Goal: Information Seeking & Learning: Understand process/instructions

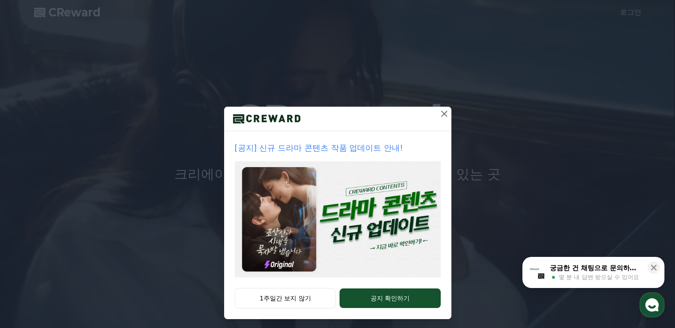
scroll to position [5, 0]
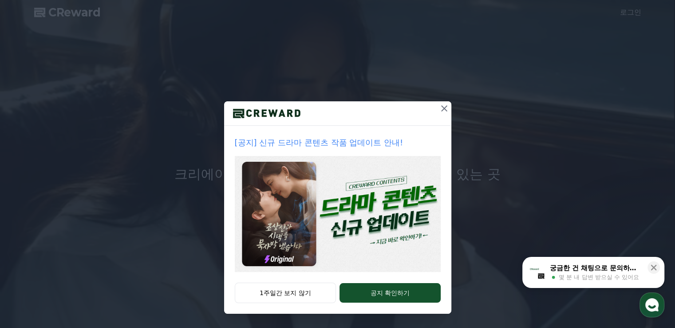
click at [366, 213] on img at bounding box center [338, 214] width 206 height 116
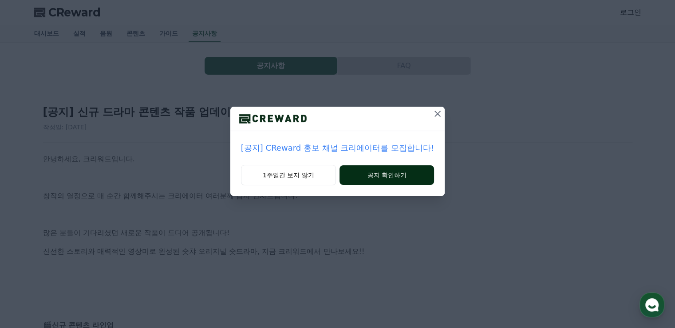
click at [376, 170] on button "공지 확인하기" at bounding box center [386, 175] width 95 height 20
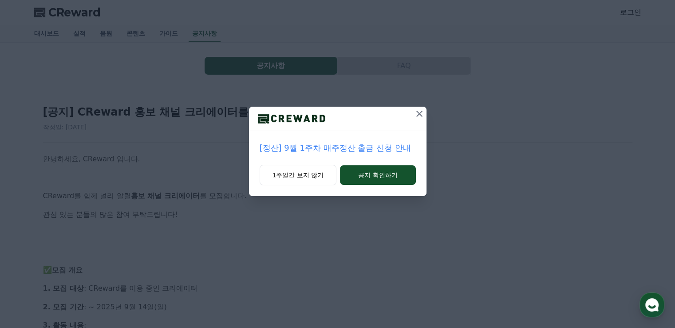
click at [422, 116] on icon at bounding box center [419, 113] width 11 height 11
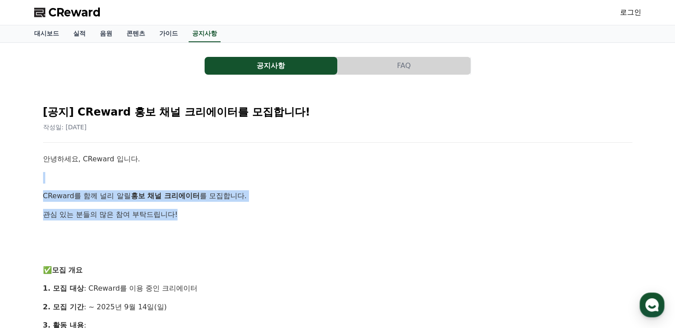
drag, startPoint x: 240, startPoint y: 175, endPoint x: 257, endPoint y: 211, distance: 39.7
click at [251, 178] on p at bounding box center [337, 178] width 589 height 12
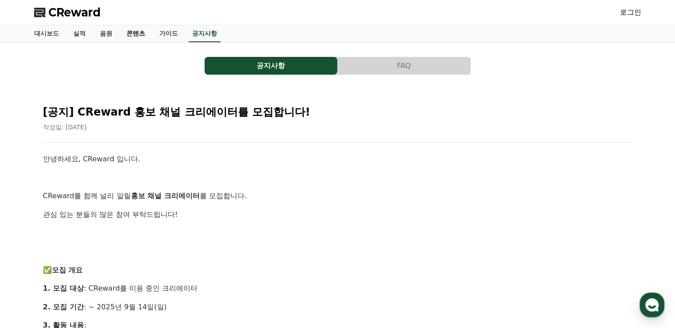
click at [139, 35] on link "콘텐츠" at bounding box center [135, 33] width 33 height 17
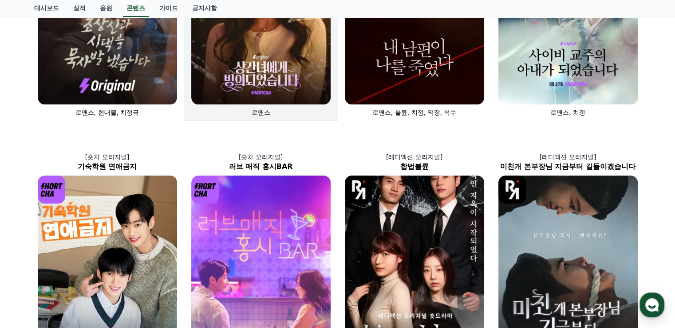
scroll to position [178, 0]
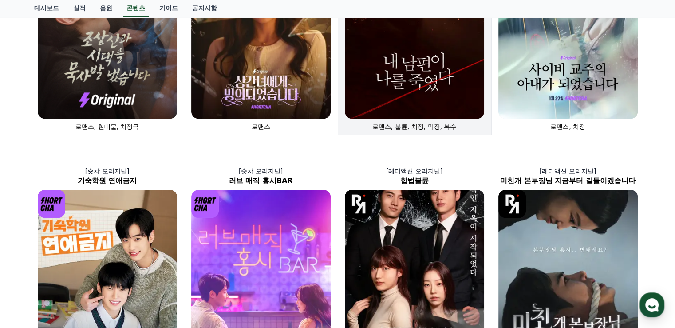
click at [399, 91] on img at bounding box center [414, 13] width 139 height 209
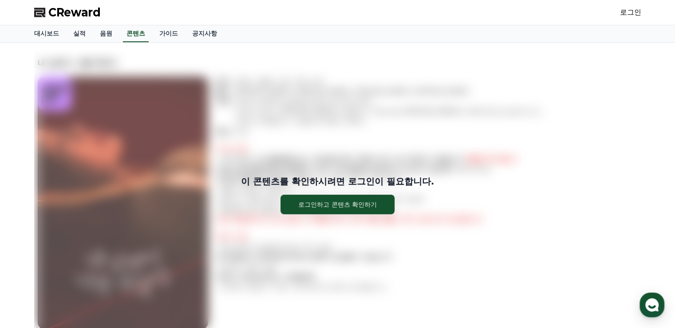
drag, startPoint x: 285, startPoint y: 118, endPoint x: 290, endPoint y: 112, distance: 7.6
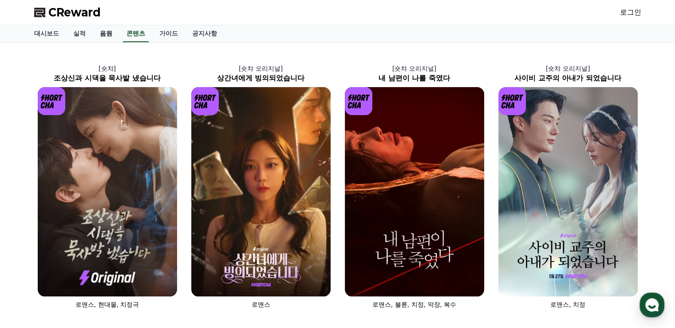
click at [110, 32] on link "음원" at bounding box center [106, 33] width 27 height 17
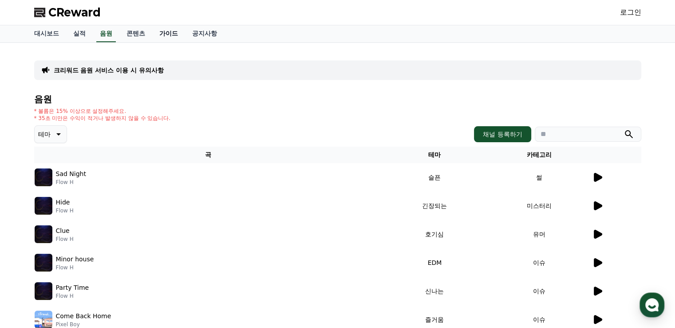
click at [170, 32] on link "가이드" at bounding box center [168, 33] width 33 height 17
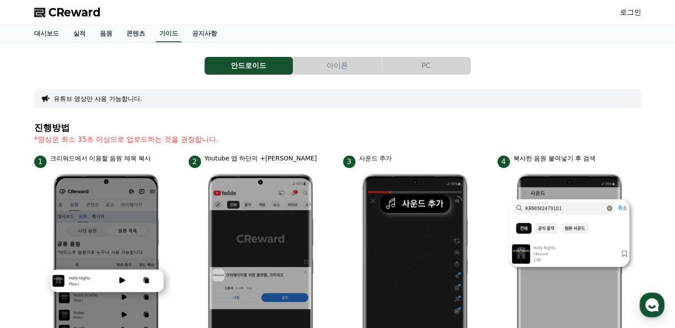
click at [435, 63] on button "PC" at bounding box center [426, 66] width 88 height 18
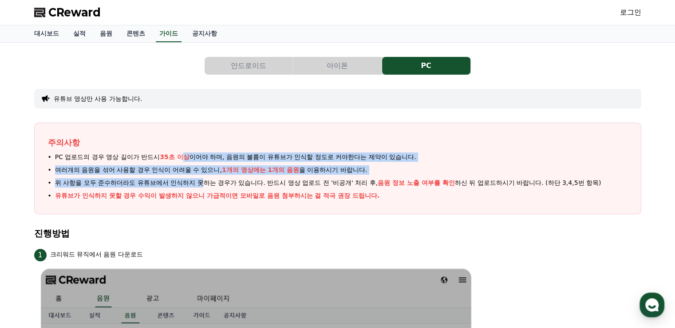
drag, startPoint x: 182, startPoint y: 156, endPoint x: 205, endPoint y: 181, distance: 33.6
click at [205, 181] on ul "PC 업로드의 경우 영상 길이가 반드시 35초 이상 이어야 하며, 음원의 볼륨이 유튜브가 인식할 정도로 커야한다는 제약이 있습니다. 여러개의 …" at bounding box center [338, 176] width 580 height 48
click at [173, 180] on span "위 사항을 모두 준수하더라도 유튜브에서 인식하지 못하는 경우가 있습니다. 반드시 영상 업로드 전 '비공개' 처리 후, 음원 정보 노출 여부를 …" at bounding box center [328, 182] width 546 height 9
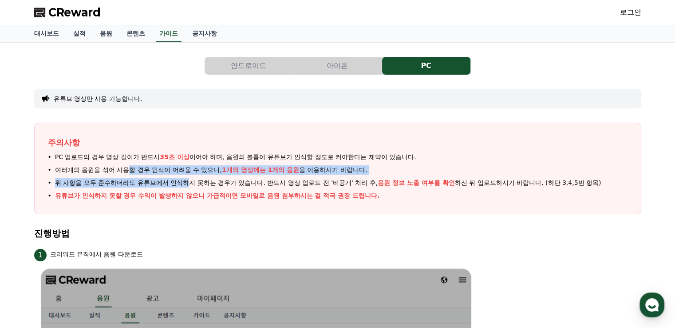
drag, startPoint x: 126, startPoint y: 167, endPoint x: 190, endPoint y: 182, distance: 65.2
click at [190, 182] on ul "PC 업로드의 경우 영상 길이가 반드시 35초 이상 이어야 하며, 음원의 볼륨이 유튜브가 인식할 정도로 커야한다는 제약이 있습니다. 여러개의 …" at bounding box center [338, 176] width 580 height 48
click at [151, 178] on span "위 사항을 모두 준수하더라도 유튜브에서 인식하지 못하는 경우가 있습니다. 반드시 영상 업로드 전 '비공개' 처리 후, 음원 정보 노출 여부를 …" at bounding box center [328, 182] width 546 height 9
drag, startPoint x: 146, startPoint y: 172, endPoint x: 197, endPoint y: 183, distance: 52.8
click at [197, 183] on ul "PC 업로드의 경우 영상 길이가 반드시 35초 이상 이어야 하며, 음원의 볼륨이 유튜브가 인식할 정도로 커야한다는 제약이 있습니다. 여러개의 …" at bounding box center [338, 176] width 580 height 48
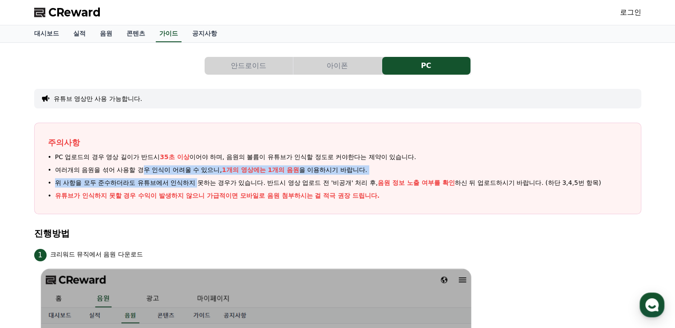
click at [193, 182] on span "위 사항을 모두 준수하더라도 유튜브에서 인식하지 못하는 경우가 있습니다. 반드시 영상 업로드 전 '비공개' 처리 후, 음원 정보 노출 여부를 …" at bounding box center [328, 182] width 546 height 9
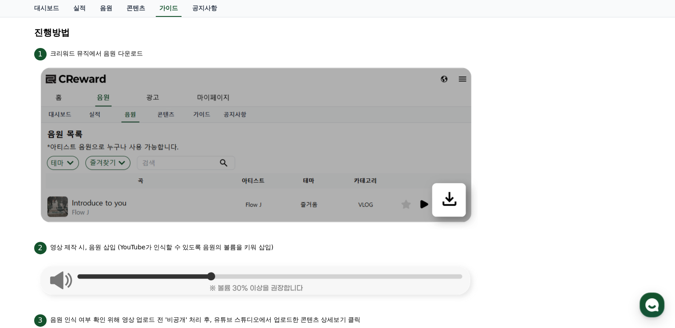
scroll to position [222, 0]
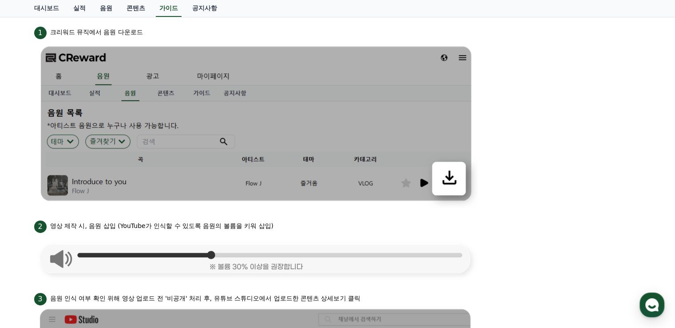
click at [146, 256] on img at bounding box center [256, 256] width 444 height 47
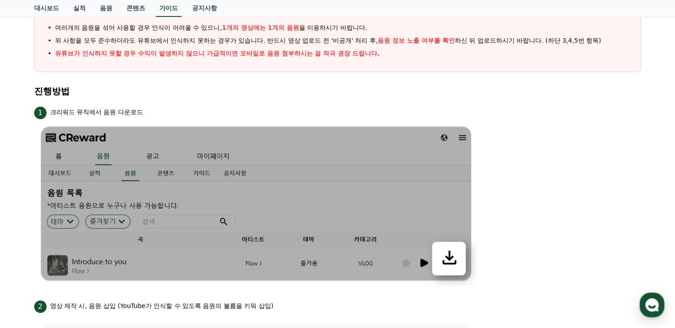
scroll to position [0, 0]
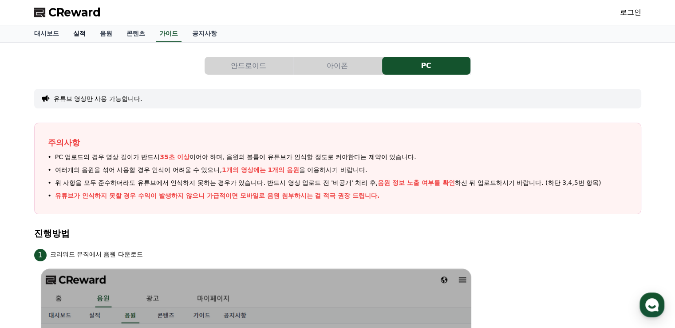
click at [81, 31] on link "실적" at bounding box center [79, 33] width 27 height 17
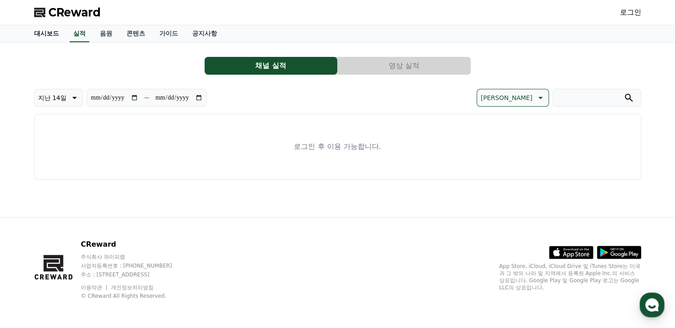
click at [43, 32] on link "대시보드" at bounding box center [46, 33] width 39 height 17
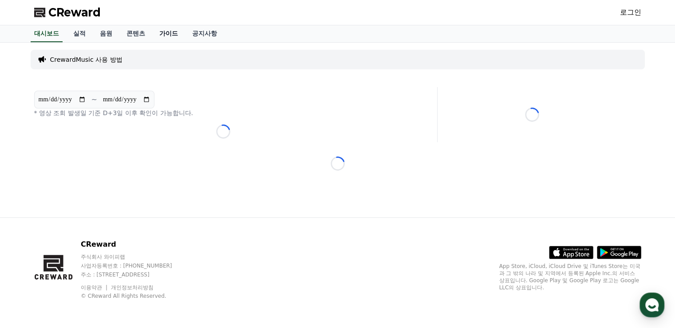
click at [176, 32] on link "가이드" at bounding box center [168, 33] width 33 height 17
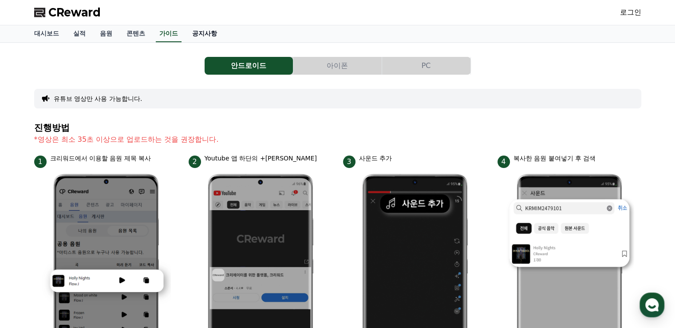
click at [209, 31] on link "공지사항" at bounding box center [204, 33] width 39 height 17
